Goal: Task Accomplishment & Management: Use online tool/utility

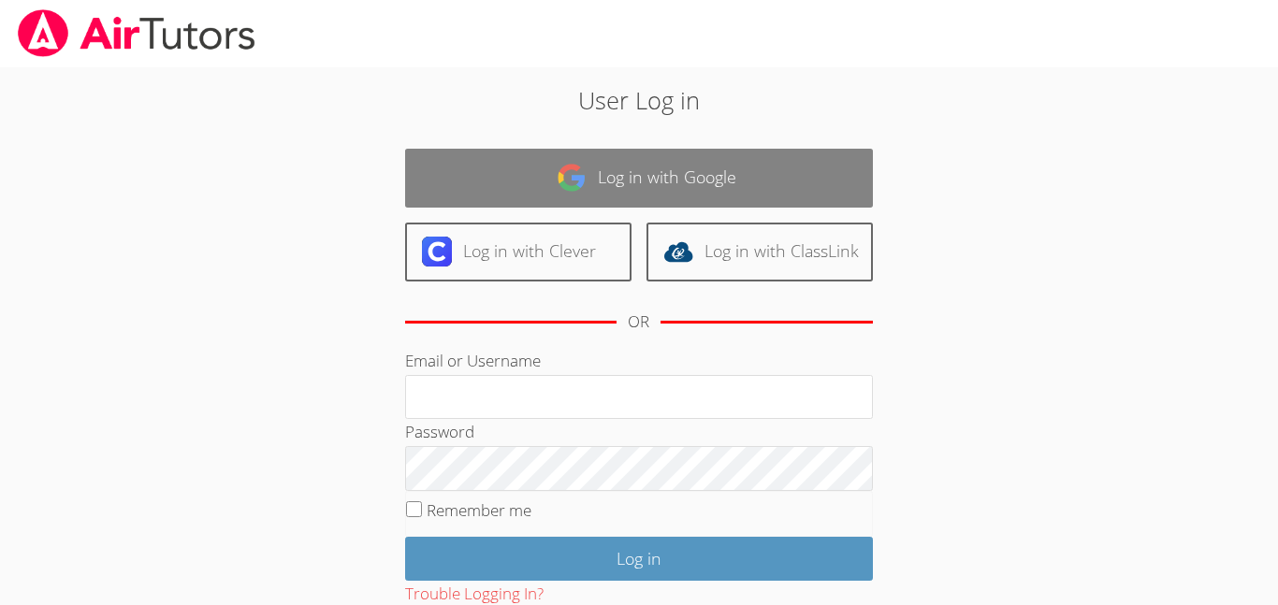
click at [578, 199] on link "Log in with Google" at bounding box center [639, 178] width 468 height 59
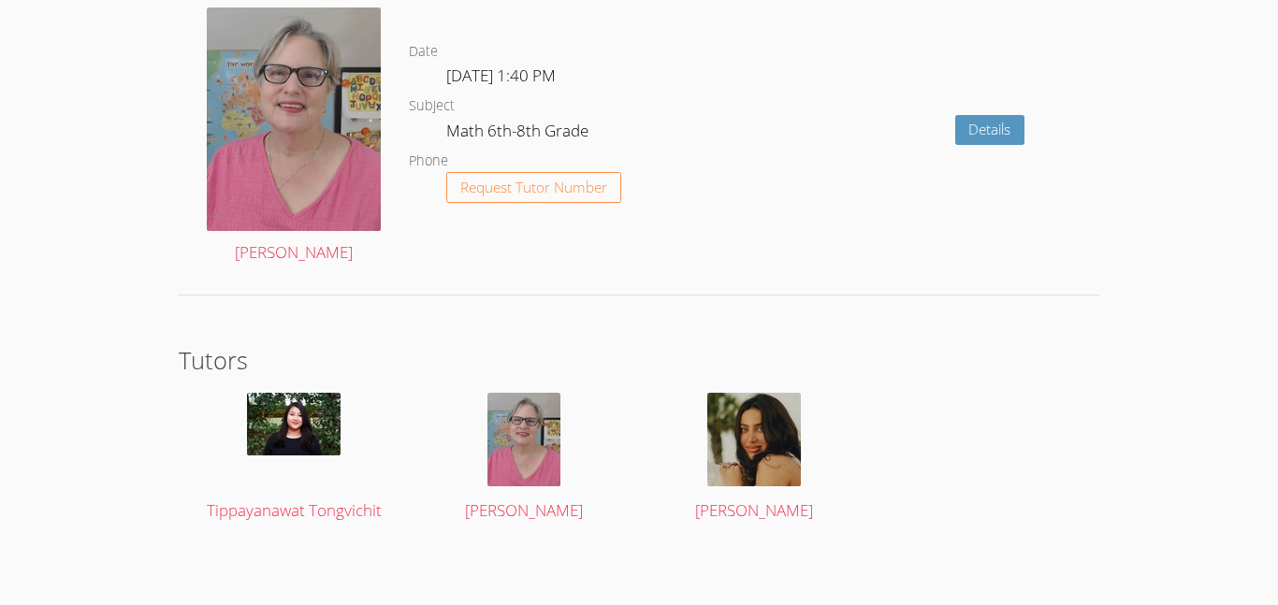
scroll to position [3148, 0]
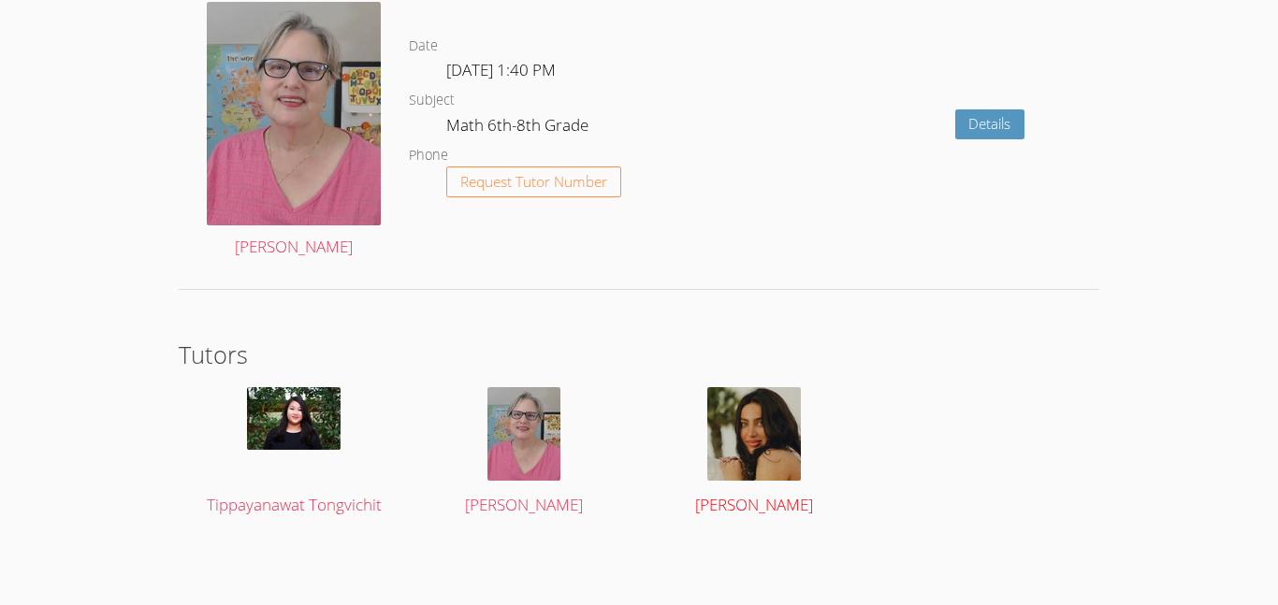
click at [703, 444] on div at bounding box center [755, 434] width 194 height 94
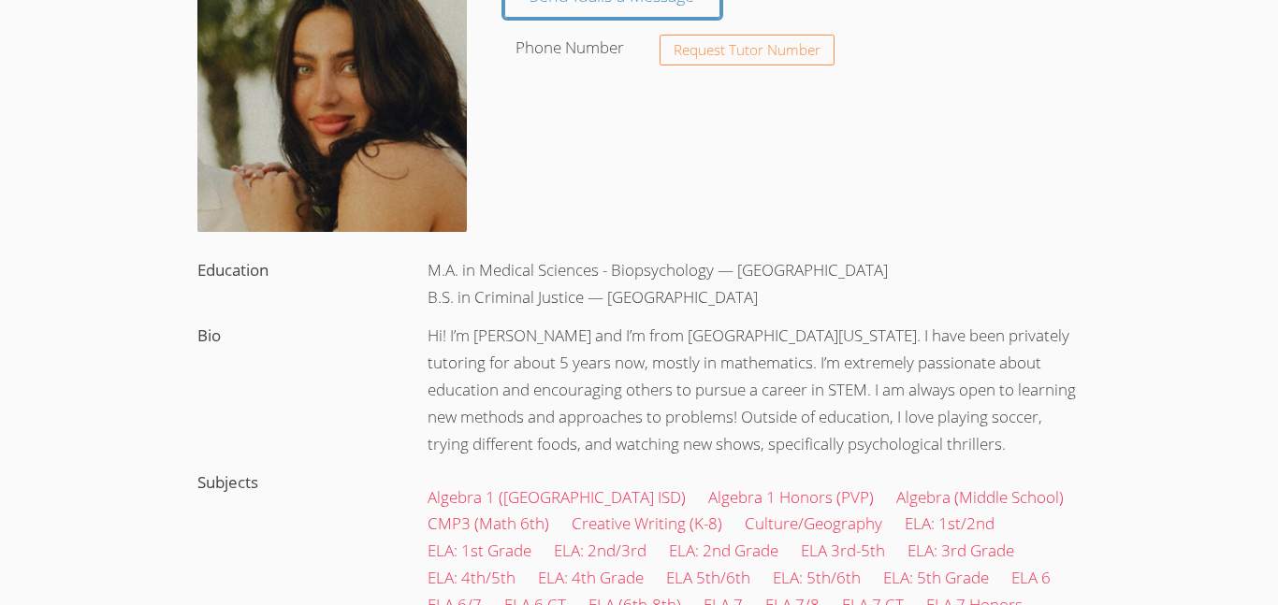
scroll to position [206, 0]
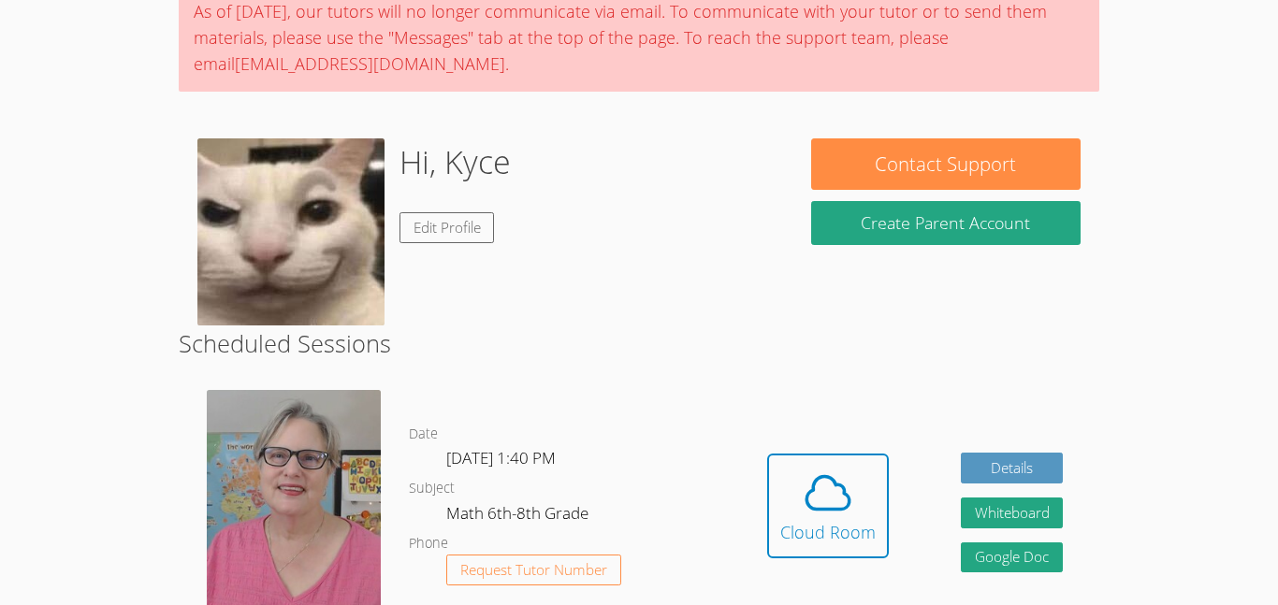
scroll to position [167, 0]
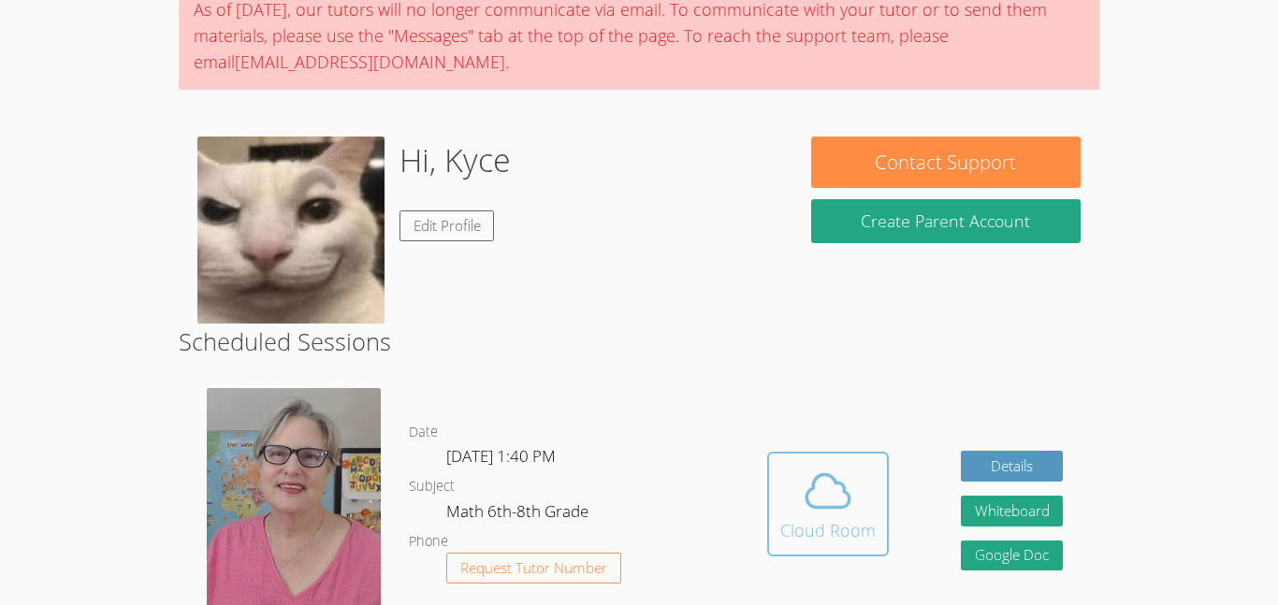
click at [788, 465] on span at bounding box center [827, 491] width 95 height 52
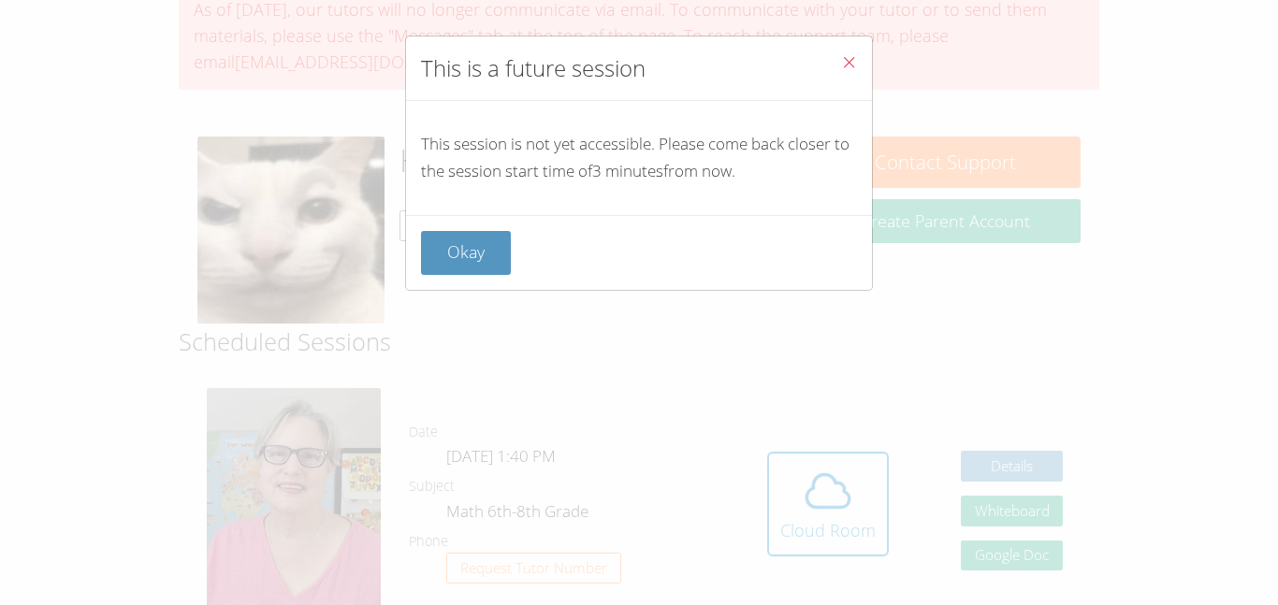
click at [529, 223] on div "Okay" at bounding box center [639, 252] width 466 height 75
click at [444, 243] on button "Okay" at bounding box center [466, 253] width 90 height 44
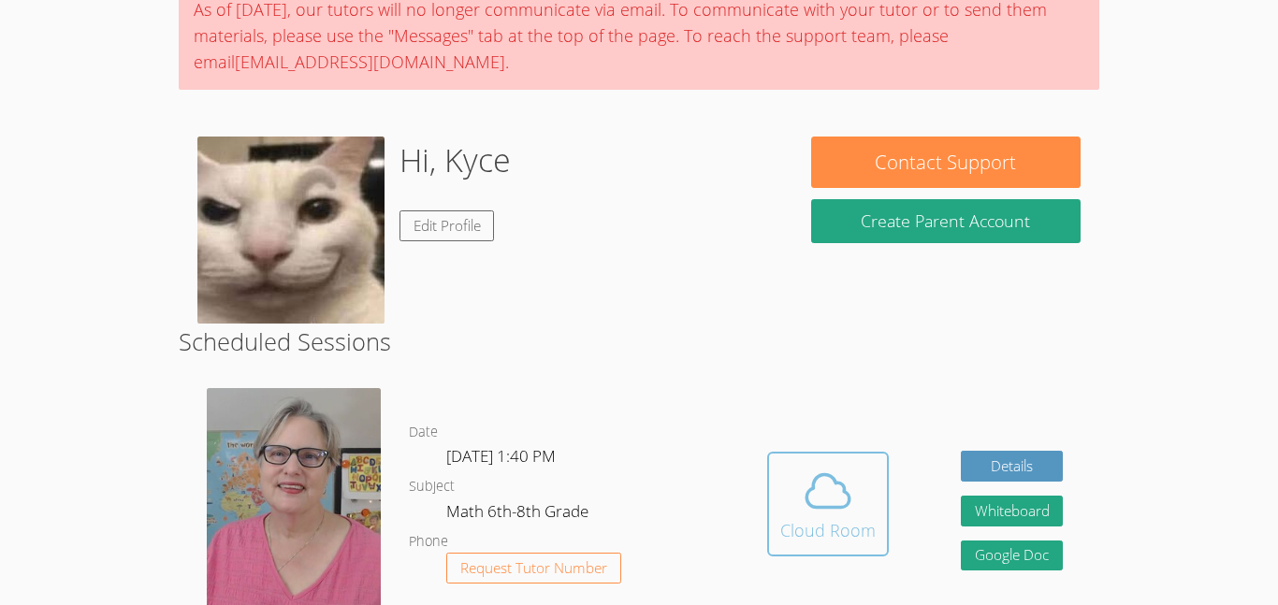
click at [778, 497] on button "Cloud Room" at bounding box center [828, 504] width 122 height 105
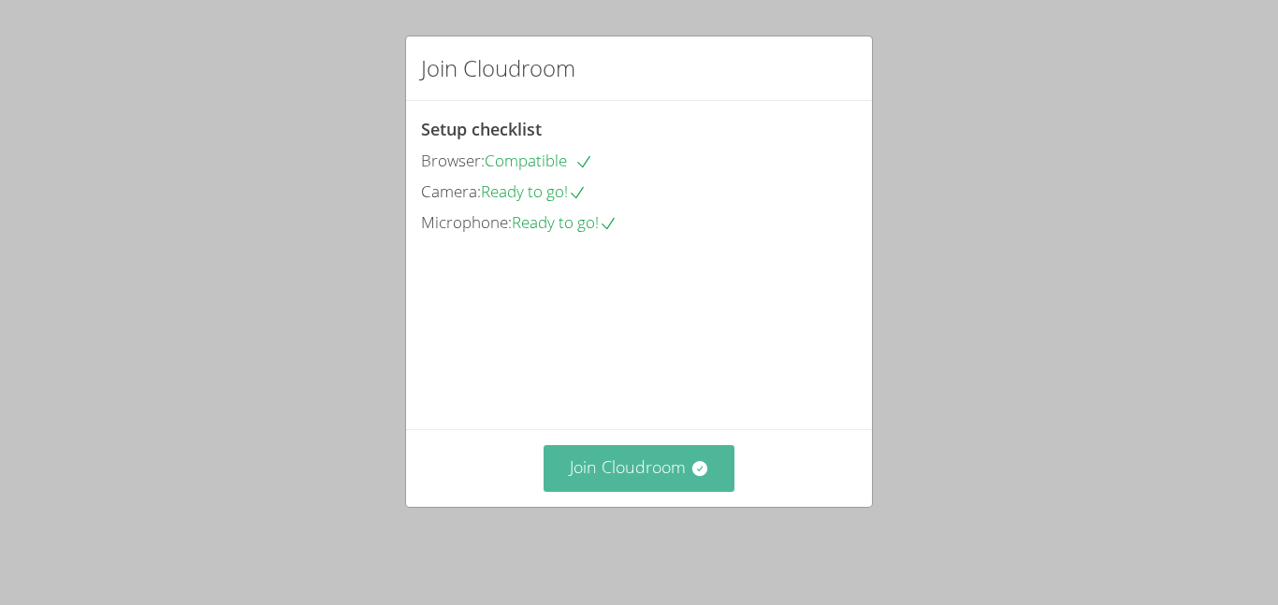
click at [666, 483] on button "Join Cloudroom" at bounding box center [640, 468] width 192 height 46
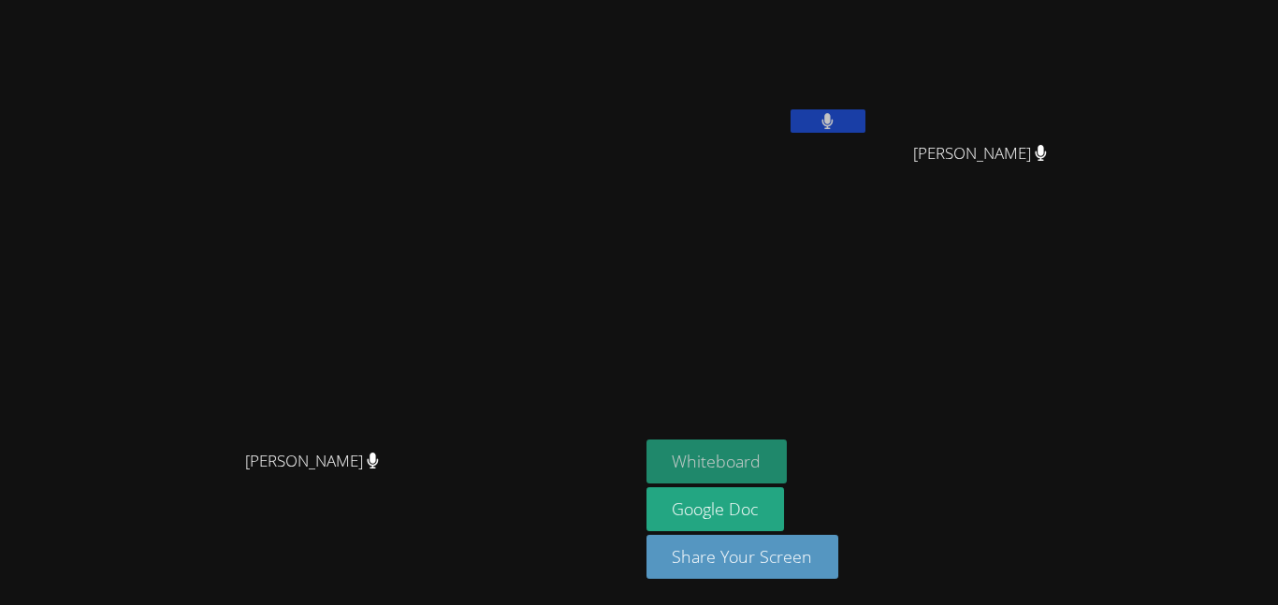
click at [788, 465] on button "Whiteboard" at bounding box center [717, 462] width 141 height 44
click at [788, 449] on button "Whiteboard" at bounding box center [717, 462] width 141 height 44
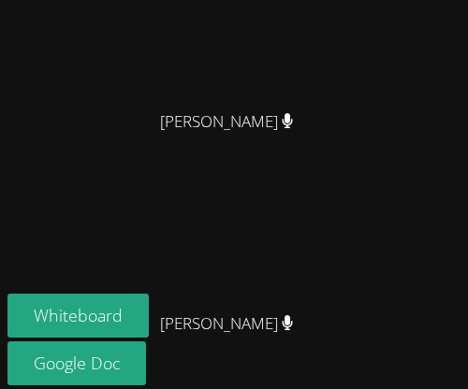
scroll to position [615, 0]
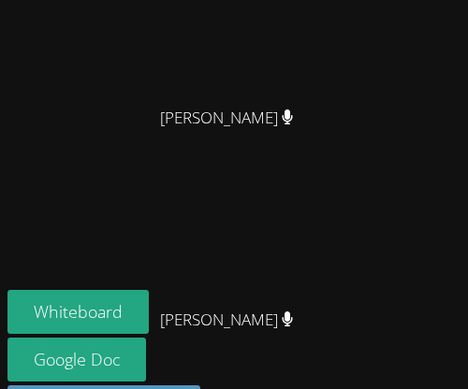
click at [226, 299] on video at bounding box center [234, 172] width 281 height 255
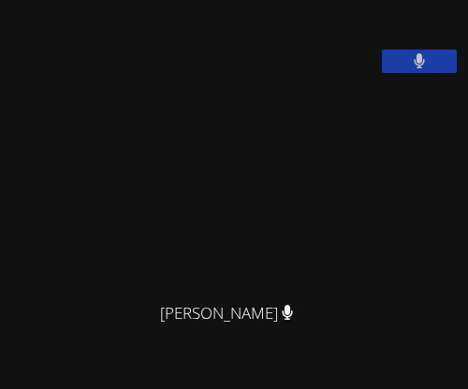
scroll to position [423, 0]
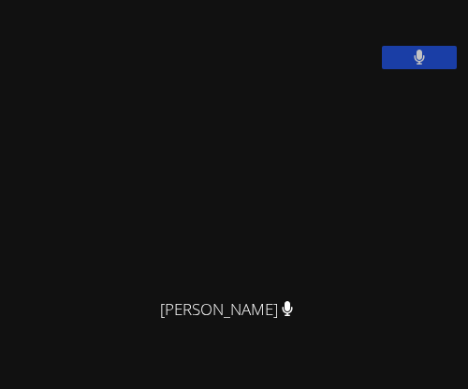
click at [221, 289] on video at bounding box center [234, 162] width 281 height 255
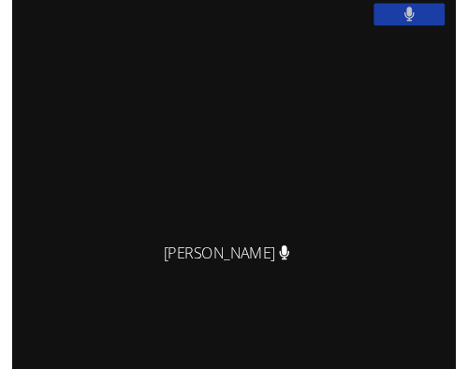
scroll to position [464, 0]
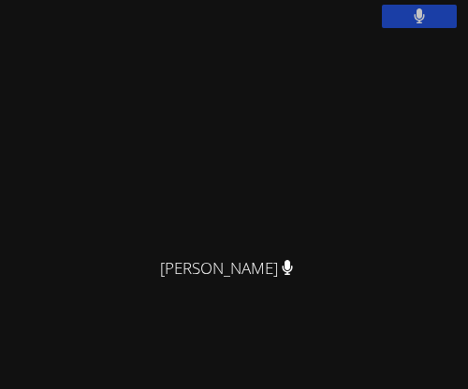
click at [209, 228] on video at bounding box center [234, 120] width 281 height 255
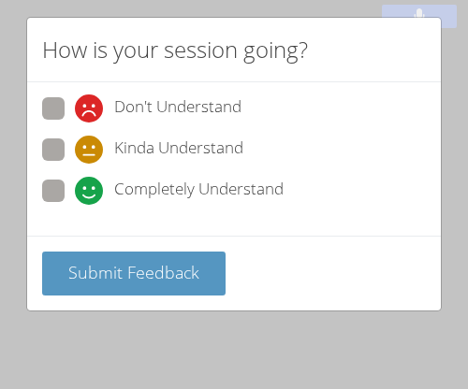
click at [65, 200] on label "Completely Understand" at bounding box center [162, 192] width 241 height 25
click at [75, 196] on input "Completely Understand" at bounding box center [83, 188] width 16 height 16
radio input "true"
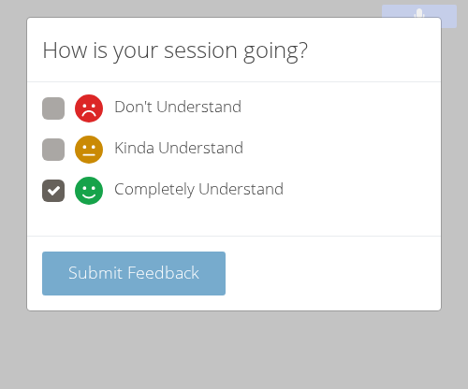
click at [80, 258] on button "Submit Feedback" at bounding box center [133, 274] width 183 height 44
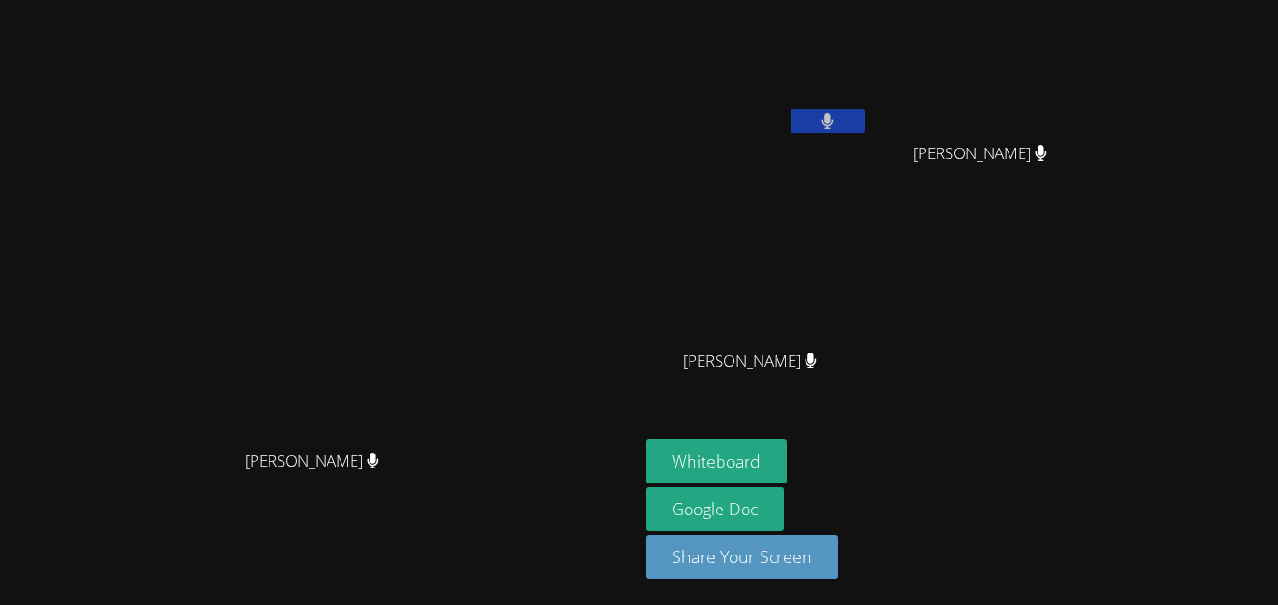
scroll to position [0, 0]
